Goal: Task Accomplishment & Management: Manage account settings

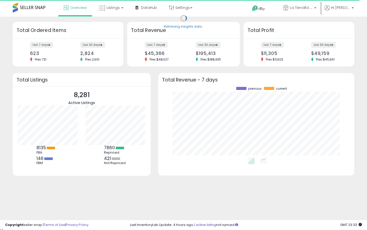
scroll to position [71, 186]
click at [118, 12] on link "Listings" at bounding box center [111, 7] width 32 height 15
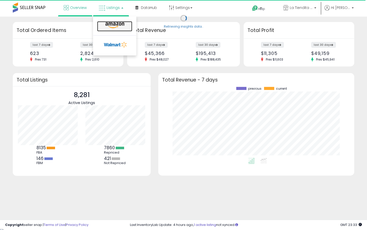
click at [120, 26] on icon at bounding box center [115, 25] width 22 height 7
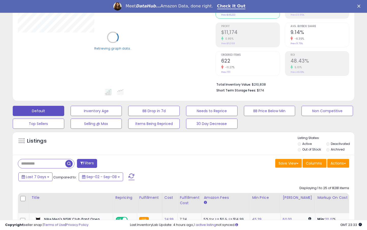
scroll to position [73, 0]
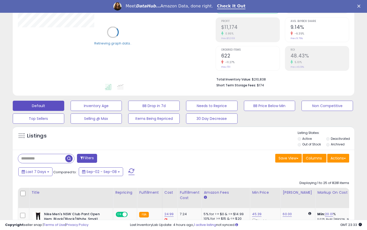
click at [312, 146] on label "Out of Stock" at bounding box center [312, 144] width 19 height 4
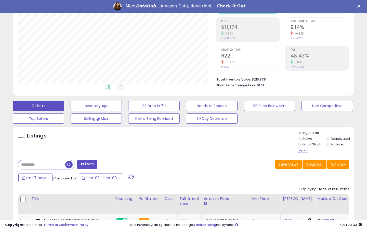
scroll to position [105, 198]
click at [306, 149] on div "Apply" at bounding box center [303, 150] width 11 height 5
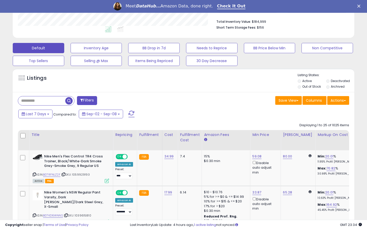
scroll to position [136, 0]
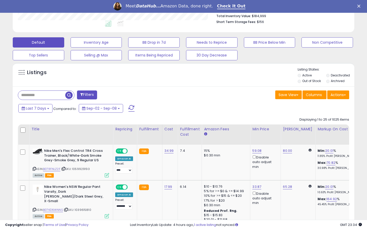
click at [93, 95] on button "Filters" at bounding box center [87, 94] width 20 height 9
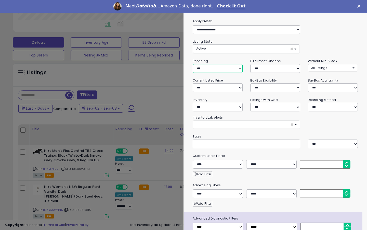
click at [213, 67] on select "**********" at bounding box center [218, 68] width 50 height 9
select select "***"
click at [193, 64] on select "**********" at bounding box center [218, 68] width 50 height 9
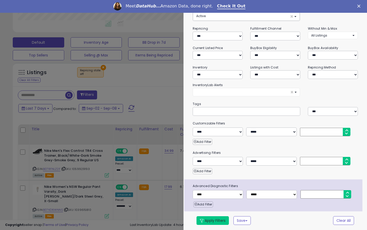
click at [215, 221] on button "Apply Filters" at bounding box center [213, 220] width 32 height 9
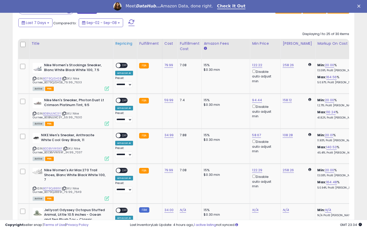
scroll to position [214, 0]
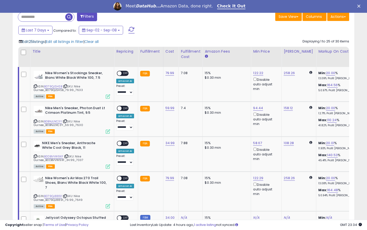
click at [34, 41] on span "Edit 25 listings" at bounding box center [33, 41] width 22 height 5
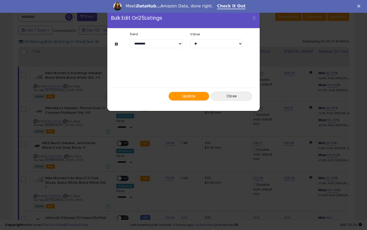
click at [181, 96] on button "Update" at bounding box center [189, 96] width 41 height 9
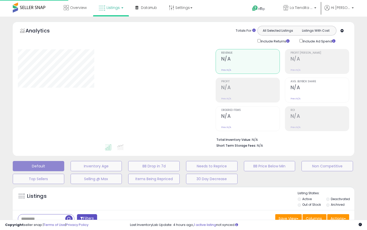
scroll to position [83, 0]
